Goal: Task Accomplishment & Management: Manage account settings

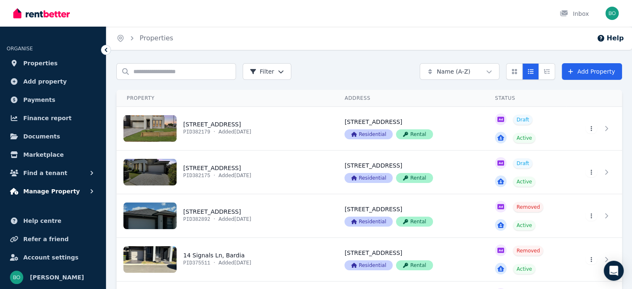
click at [49, 192] on span "Manage Property" at bounding box center [51, 191] width 56 height 10
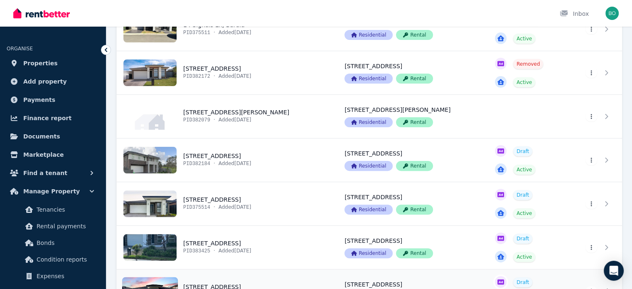
scroll to position [291, 0]
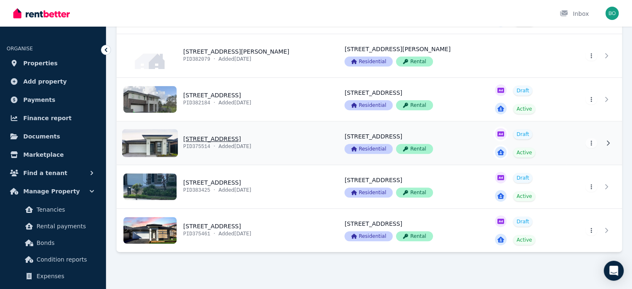
click at [216, 136] on link "View property details" at bounding box center [226, 142] width 218 height 43
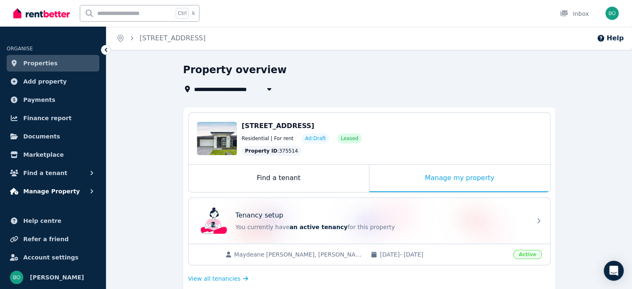
click at [59, 188] on span "Manage Property" at bounding box center [51, 191] width 56 height 10
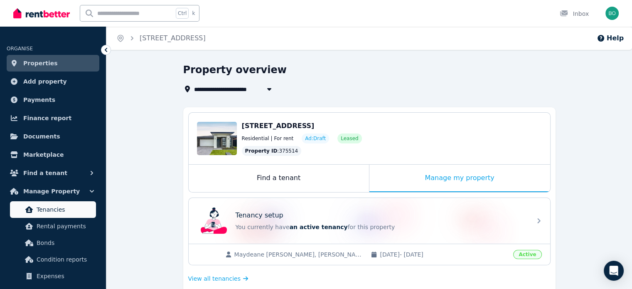
click at [56, 211] on span "Tenancies" at bounding box center [65, 209] width 56 height 10
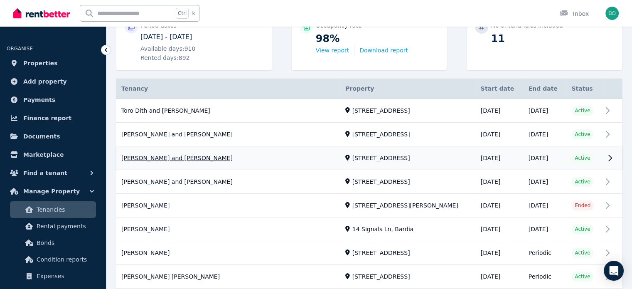
scroll to position [125, 0]
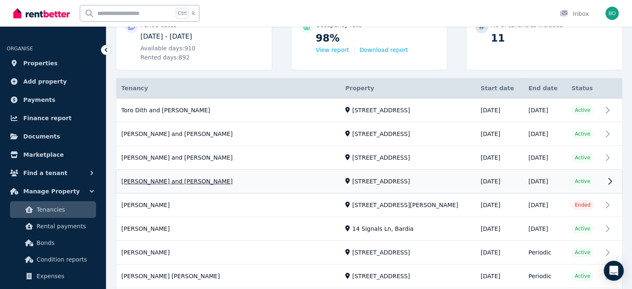
click at [204, 180] on link "View property details" at bounding box center [368, 181] width 505 height 23
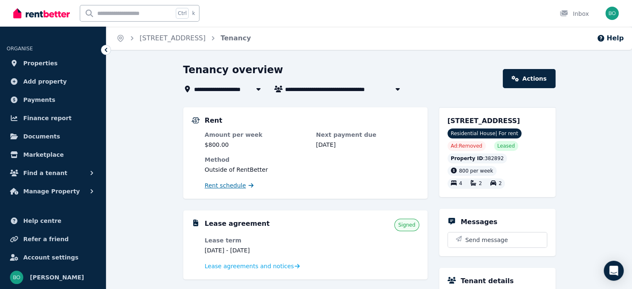
click at [232, 188] on span "Rent schedule" at bounding box center [225, 185] width 41 height 8
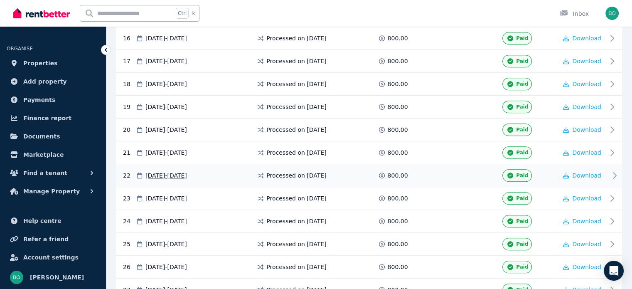
scroll to position [664, 0]
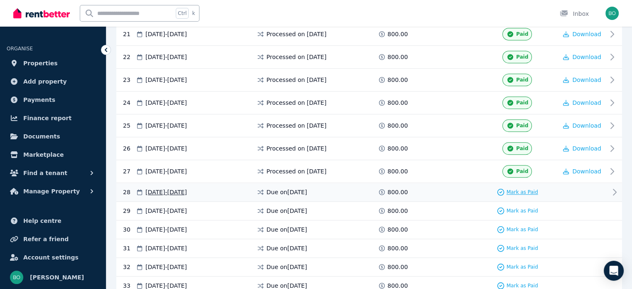
click at [521, 189] on span "Mark as Paid" at bounding box center [522, 192] width 32 height 7
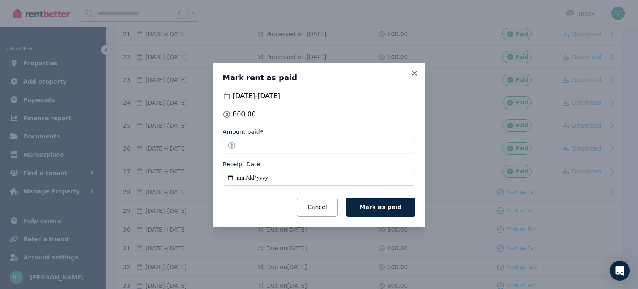
click at [231, 178] on input "Receipt Date" at bounding box center [319, 178] width 193 height 16
type input "**********"
click at [389, 204] on span "Mark as paid" at bounding box center [381, 206] width 42 height 7
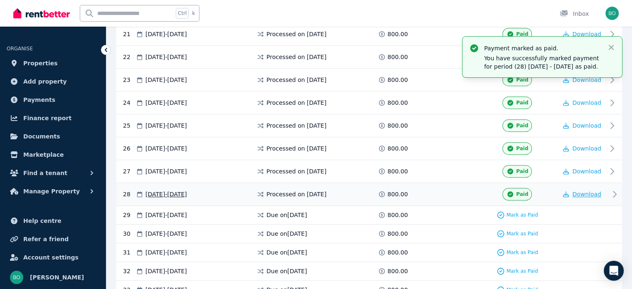
click at [580, 191] on span "Download" at bounding box center [586, 194] width 29 height 7
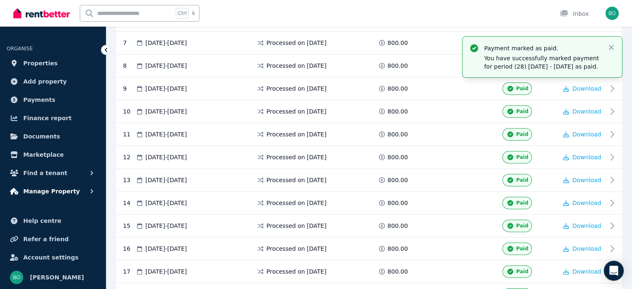
scroll to position [332, 0]
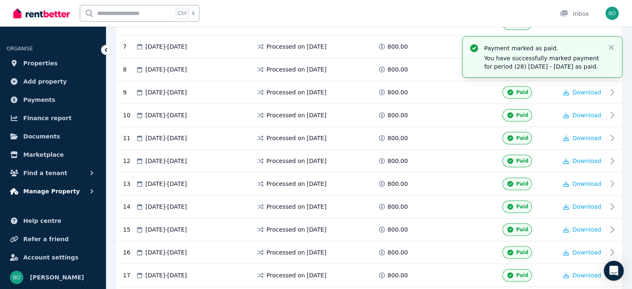
click at [61, 191] on span "Manage Property" at bounding box center [51, 191] width 56 height 10
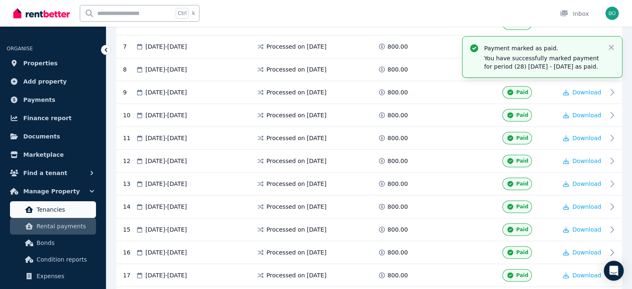
click at [63, 209] on span "Tenancies" at bounding box center [65, 209] width 56 height 10
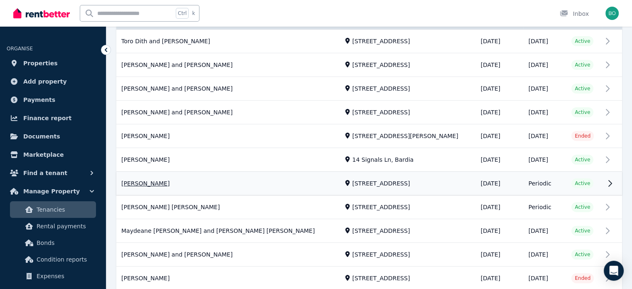
scroll to position [208, 0]
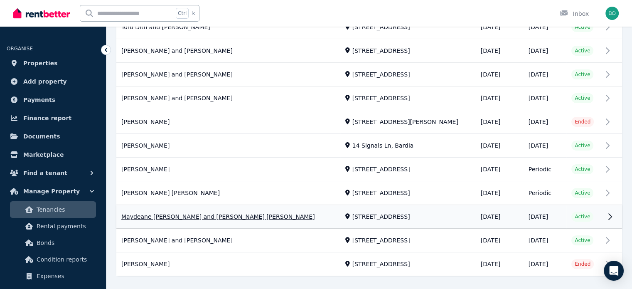
click at [218, 212] on link "View property details" at bounding box center [368, 216] width 505 height 23
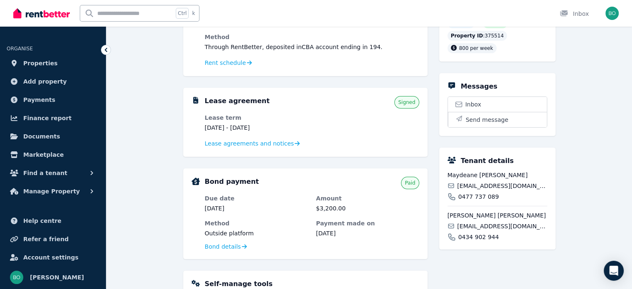
scroll to position [125, 0]
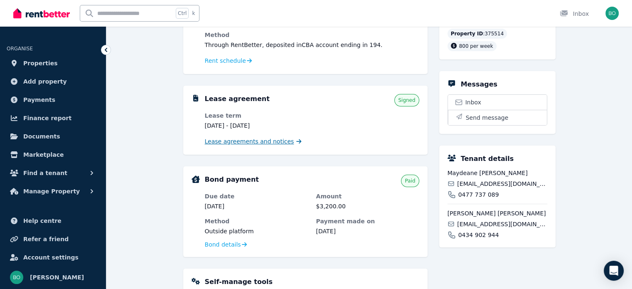
click at [251, 143] on span "Lease agreements and notices" at bounding box center [249, 141] width 89 height 8
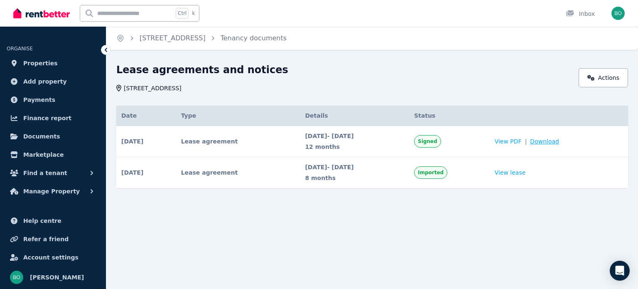
click at [558, 144] on span "Download" at bounding box center [544, 141] width 29 height 8
click at [52, 191] on span "Manage Property" at bounding box center [51, 191] width 56 height 10
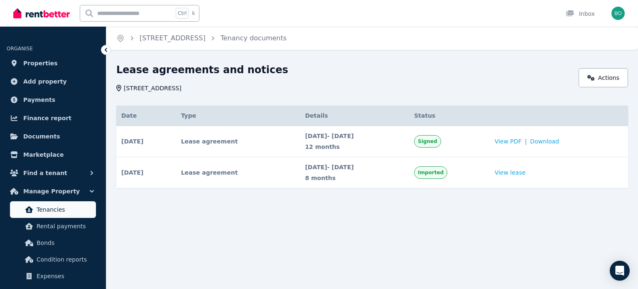
click at [53, 211] on span "Tenancies" at bounding box center [65, 209] width 56 height 10
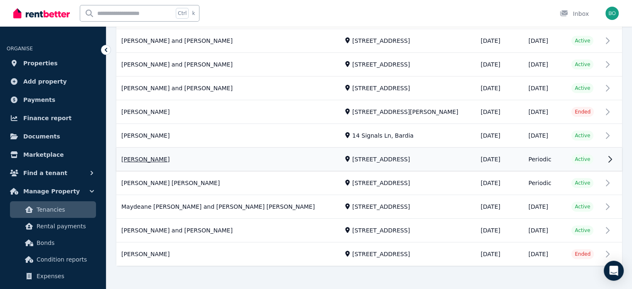
scroll to position [223, 0]
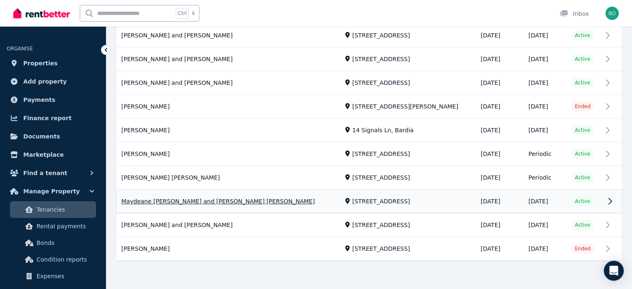
click at [219, 198] on link "View property details" at bounding box center [368, 201] width 505 height 23
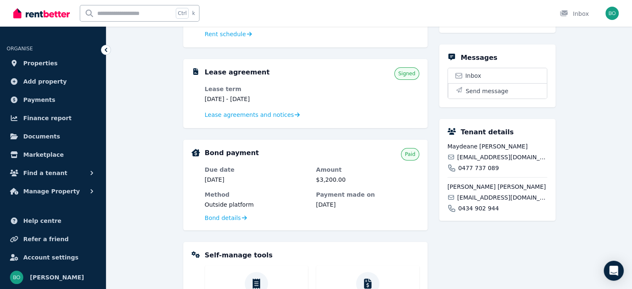
scroll to position [166, 0]
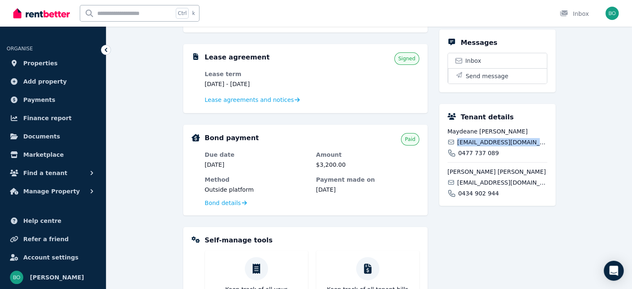
drag, startPoint x: 534, startPoint y: 154, endPoint x: 458, endPoint y: 154, distance: 76.0
click at [458, 146] on div "[EMAIL_ADDRESS][DOMAIN_NAME]" at bounding box center [497, 142] width 100 height 8
copy span "[EMAIL_ADDRESS][DOMAIN_NAME]"
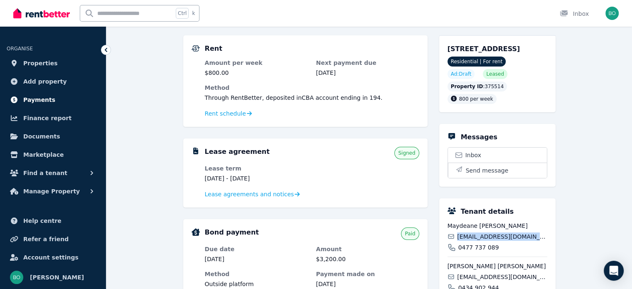
scroll to position [0, 0]
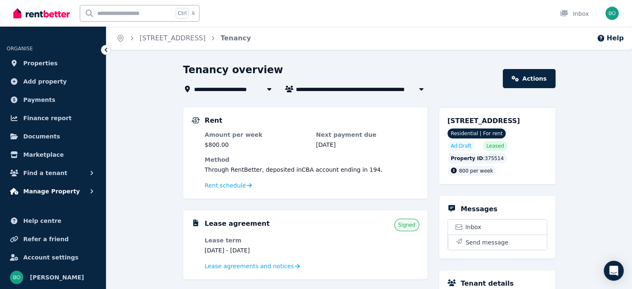
click at [54, 190] on span "Manage Property" at bounding box center [51, 191] width 56 height 10
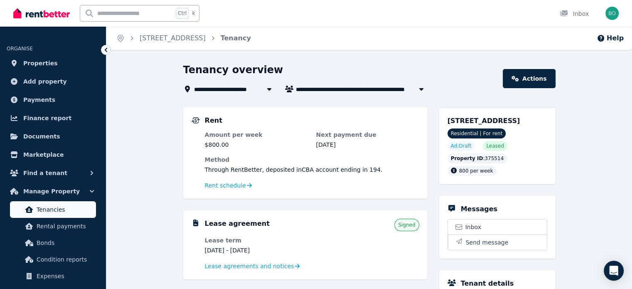
click at [64, 210] on span "Tenancies" at bounding box center [65, 209] width 56 height 10
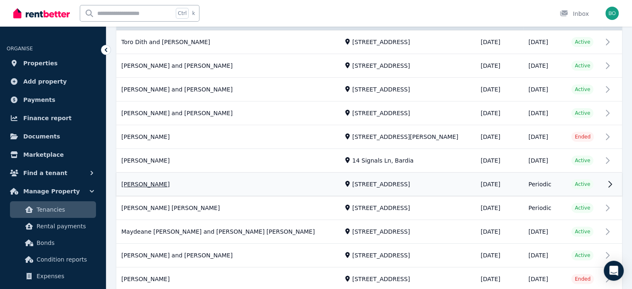
scroll to position [223, 0]
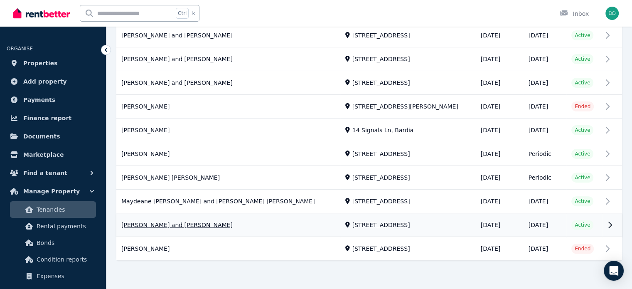
click at [200, 223] on link "View property details" at bounding box center [368, 224] width 505 height 23
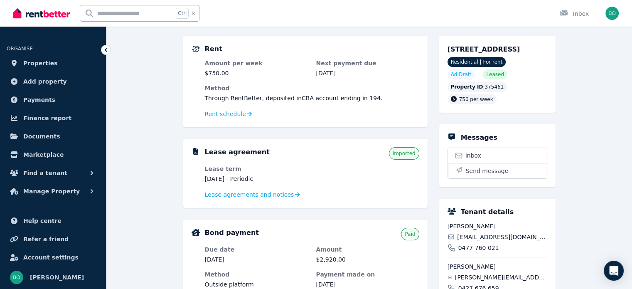
scroll to position [83, 0]
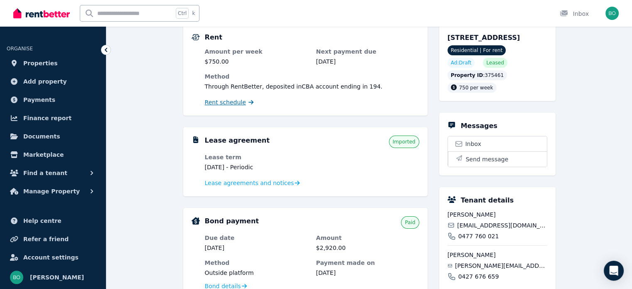
click at [230, 103] on span "Rent schedule" at bounding box center [225, 102] width 41 height 8
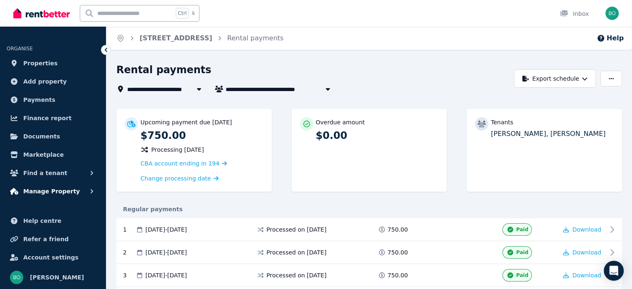
click at [59, 189] on span "Manage Property" at bounding box center [51, 191] width 56 height 10
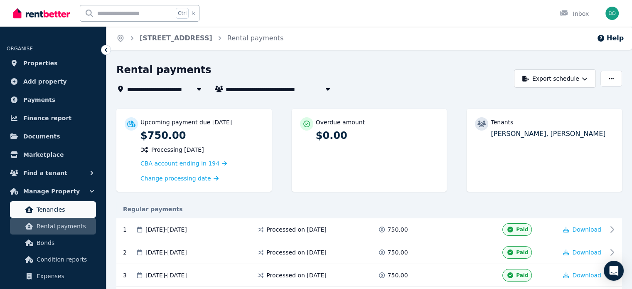
click at [56, 206] on span "Tenancies" at bounding box center [65, 209] width 56 height 10
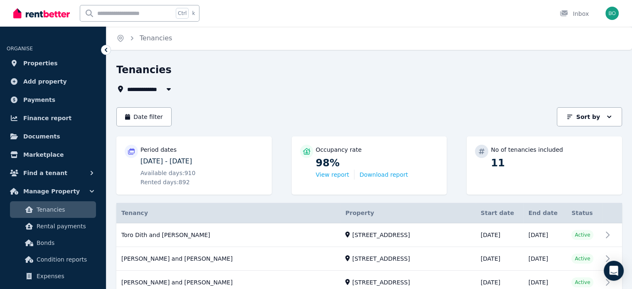
click at [59, 208] on span "Tenancies" at bounding box center [65, 209] width 56 height 10
